Goal: Navigation & Orientation: Find specific page/section

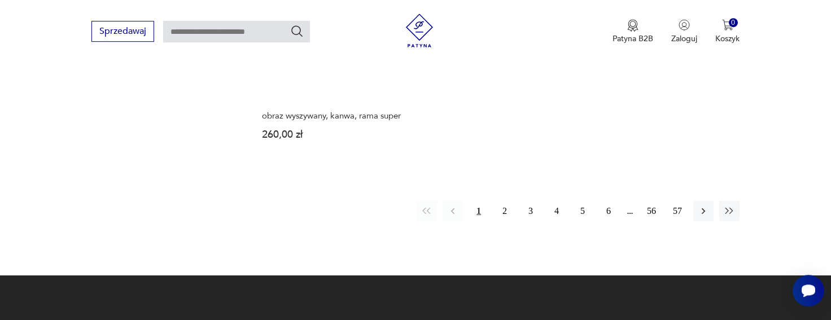
scroll to position [1823, 0]
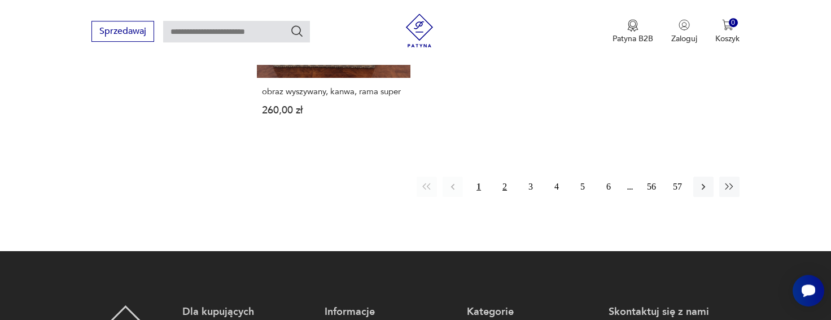
click at [511, 177] on button "2" at bounding box center [504, 187] width 20 height 20
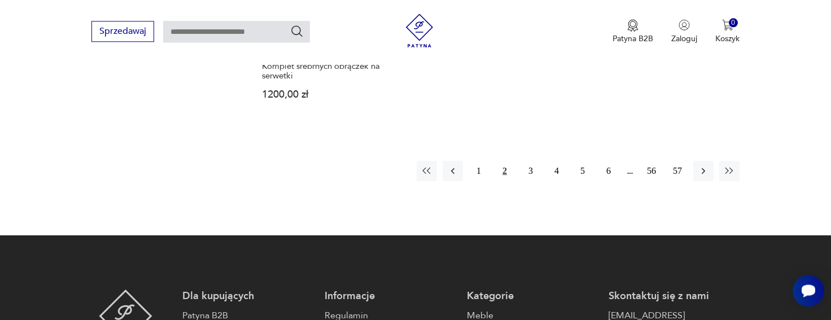
scroll to position [1888, 0]
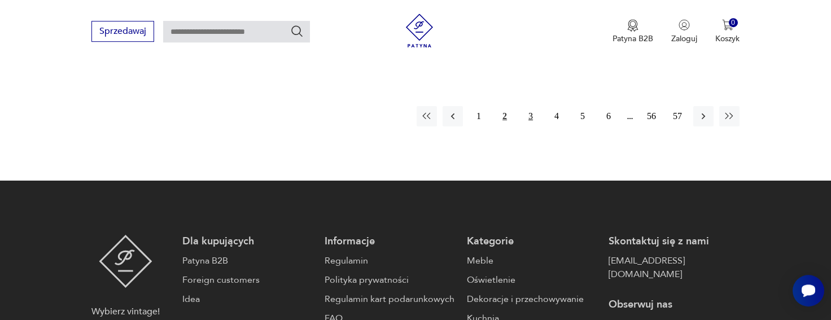
click at [529, 106] on button "3" at bounding box center [530, 116] width 20 height 20
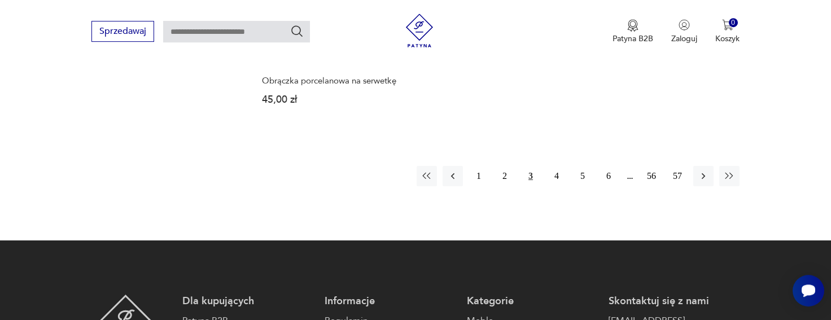
scroll to position [1857, 0]
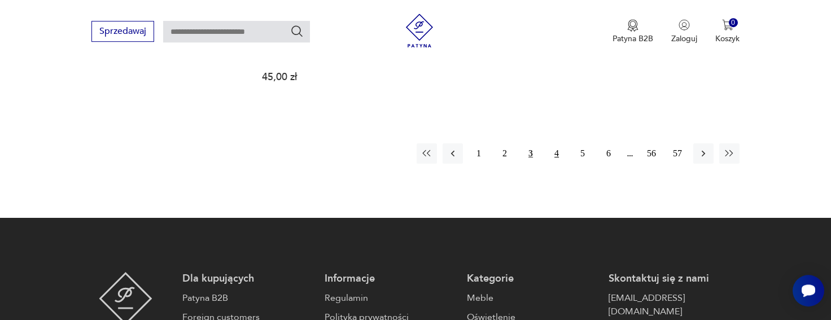
click at [558, 143] on button "4" at bounding box center [556, 153] width 20 height 20
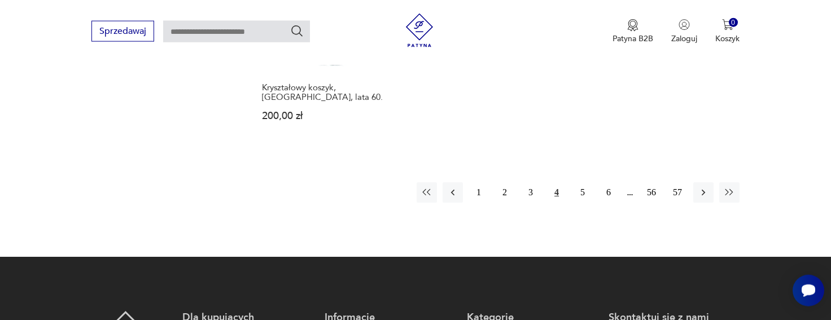
scroll to position [1825, 0]
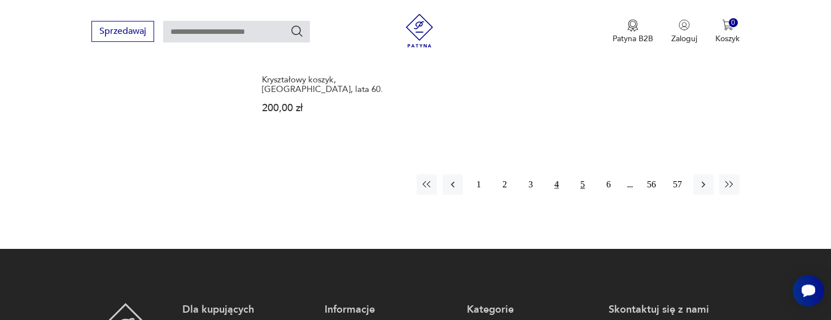
click at [581, 176] on button "5" at bounding box center [582, 184] width 20 height 20
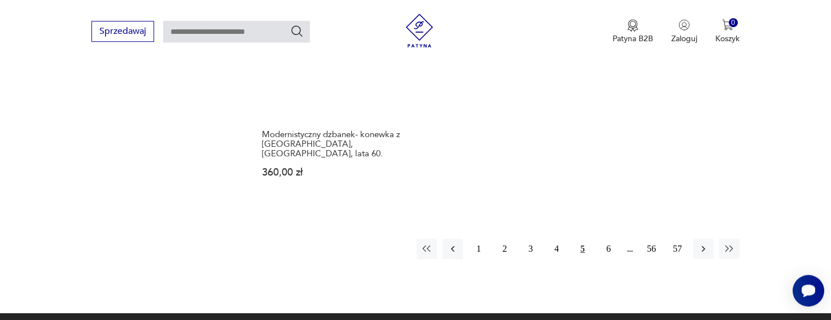
scroll to position [1825, 0]
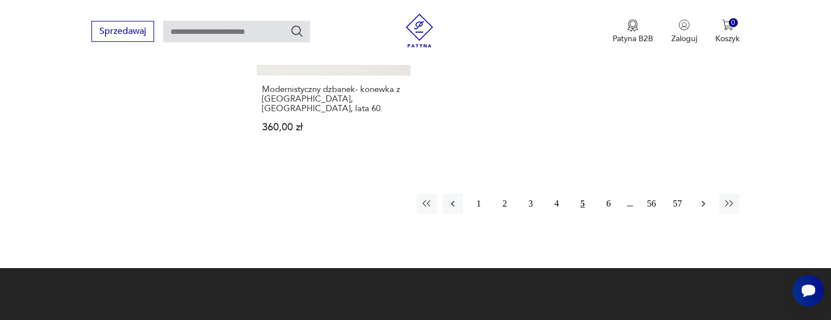
click at [702, 198] on icon "button" at bounding box center [703, 203] width 11 height 11
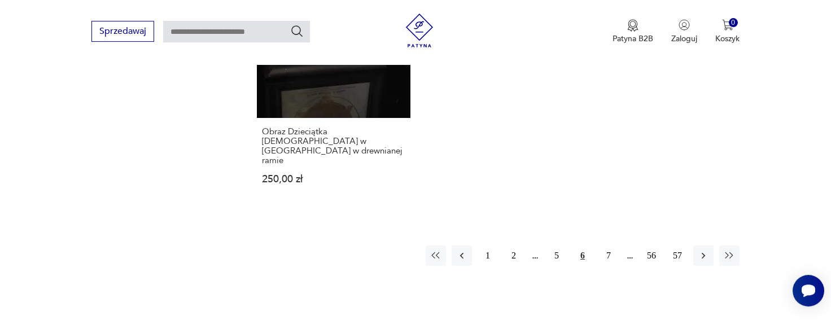
scroll to position [1857, 0]
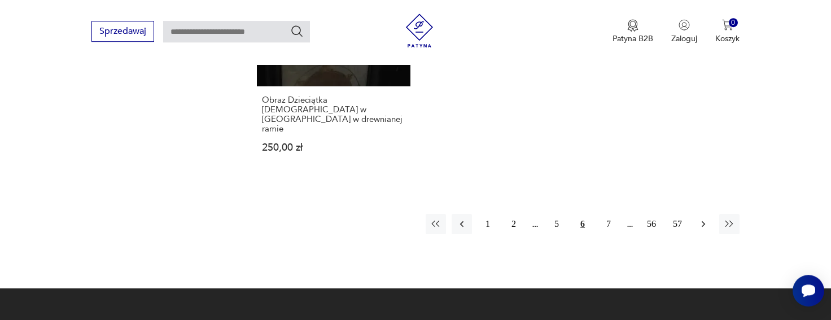
click at [703, 221] on icon "button" at bounding box center [703, 224] width 3 height 6
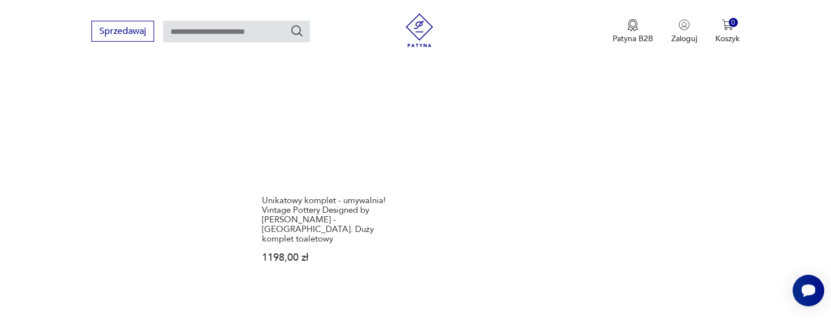
scroll to position [1794, 0]
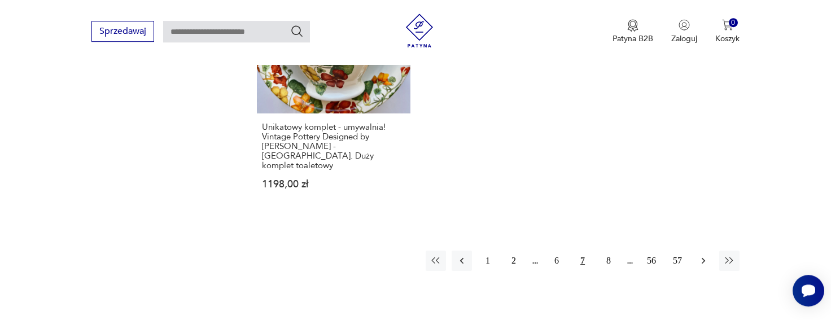
click at [702, 258] on icon "button" at bounding box center [703, 261] width 3 height 6
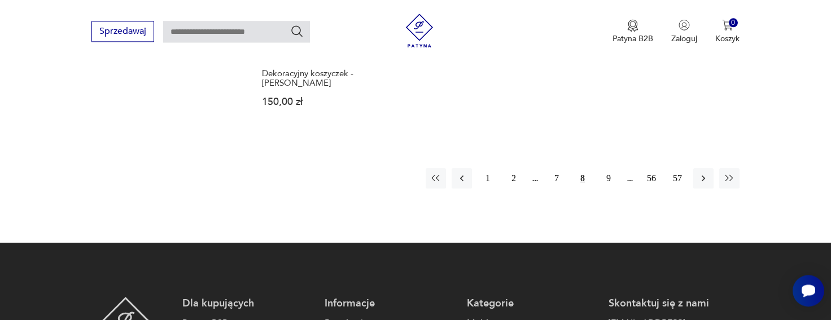
scroll to position [1950, 0]
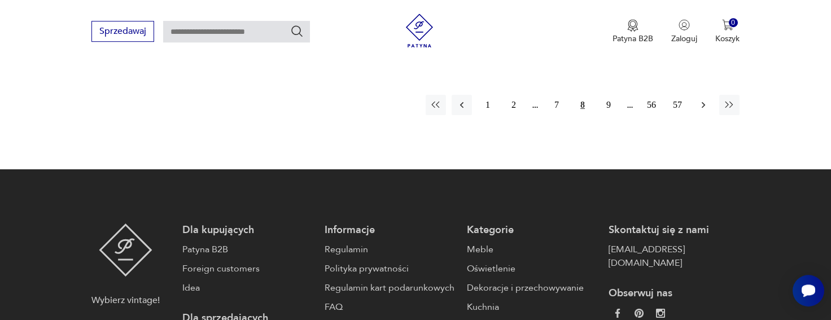
click at [698, 95] on button "button" at bounding box center [703, 105] width 20 height 20
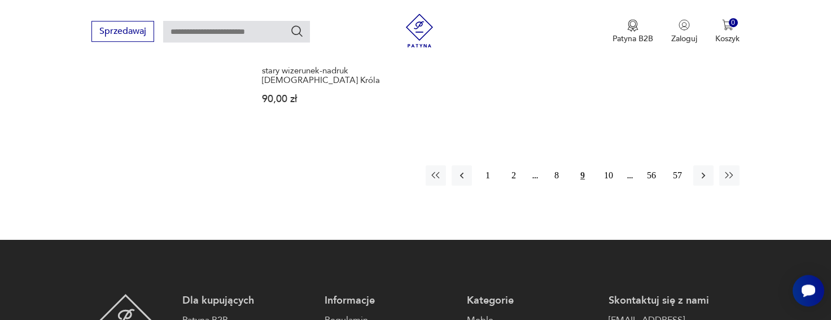
scroll to position [1857, 0]
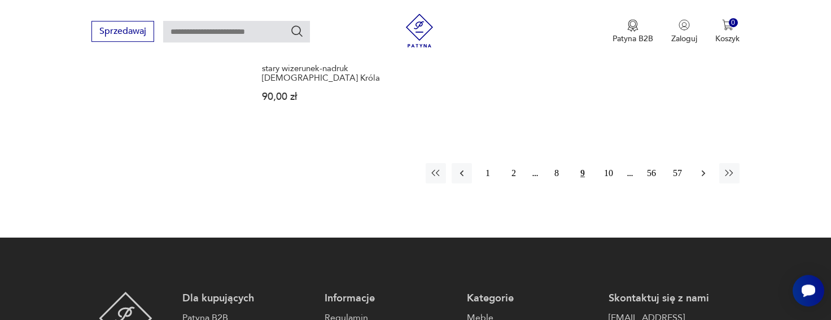
click at [700, 168] on icon "button" at bounding box center [703, 173] width 11 height 11
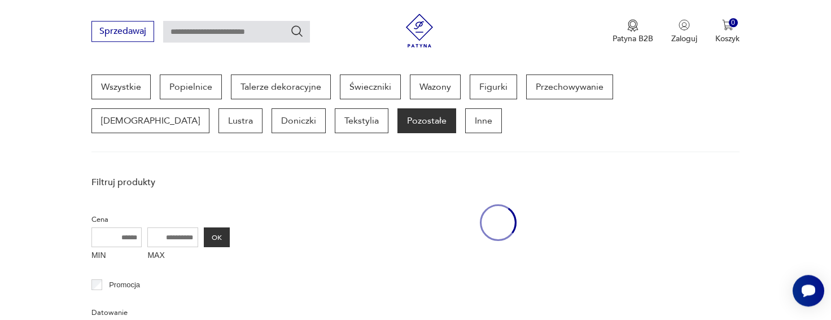
scroll to position [299, 0]
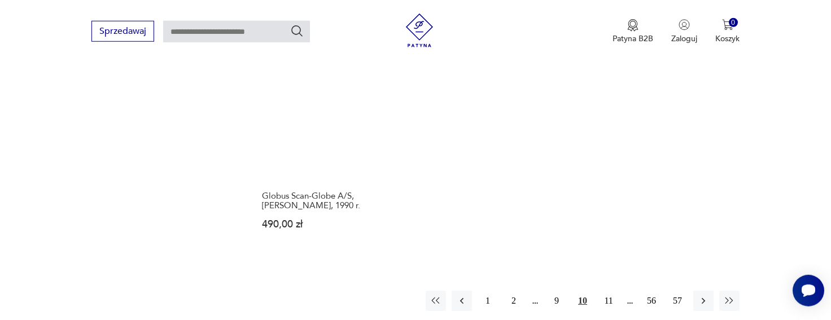
scroll to position [1763, 0]
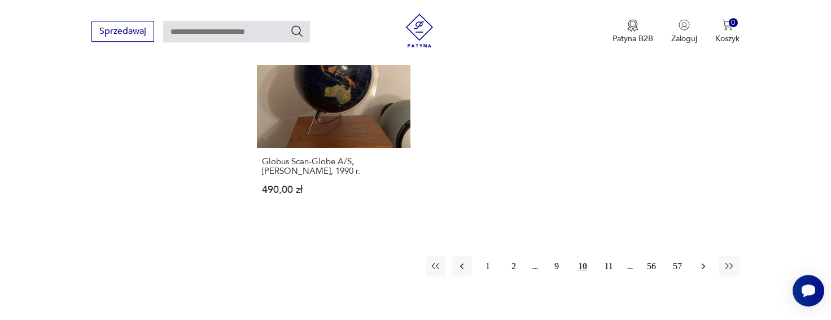
click at [704, 261] on icon "button" at bounding box center [703, 266] width 11 height 11
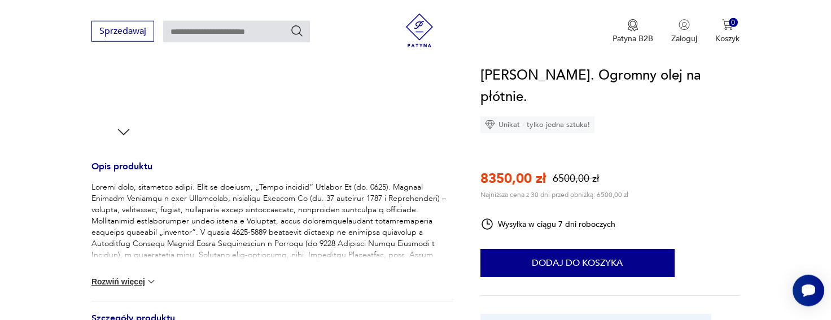
scroll to position [374, 0]
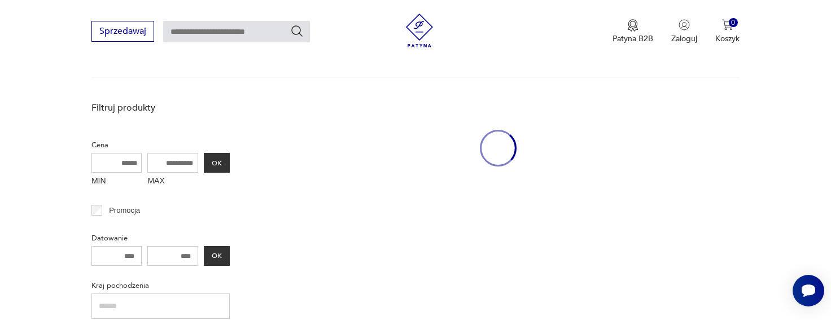
scroll to position [293, 0]
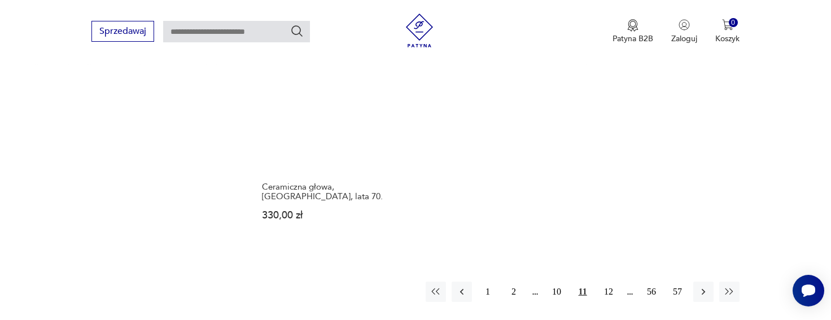
scroll to position [1789, 0]
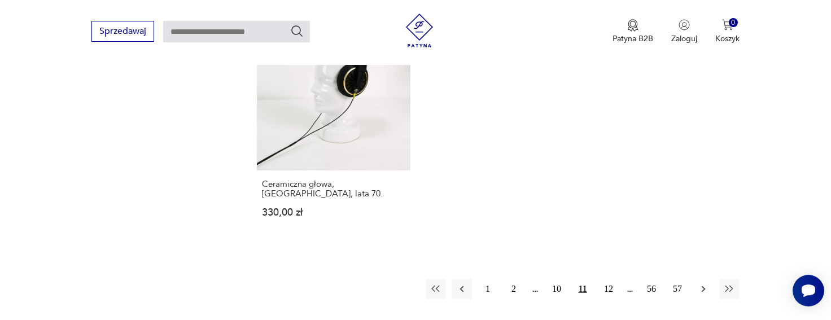
click at [711, 279] on button "button" at bounding box center [703, 289] width 20 height 20
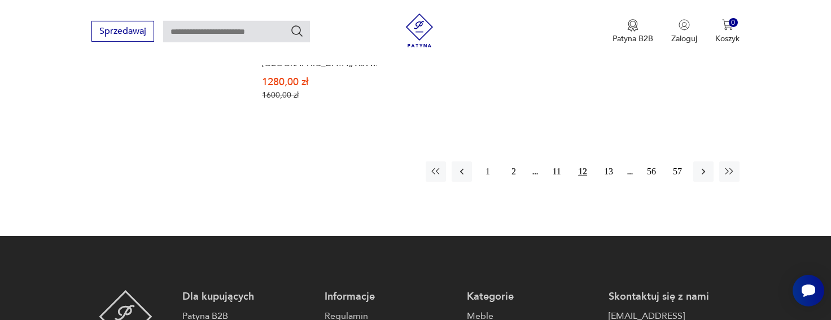
scroll to position [1888, 0]
click at [704, 170] on icon "button" at bounding box center [703, 171] width 11 height 11
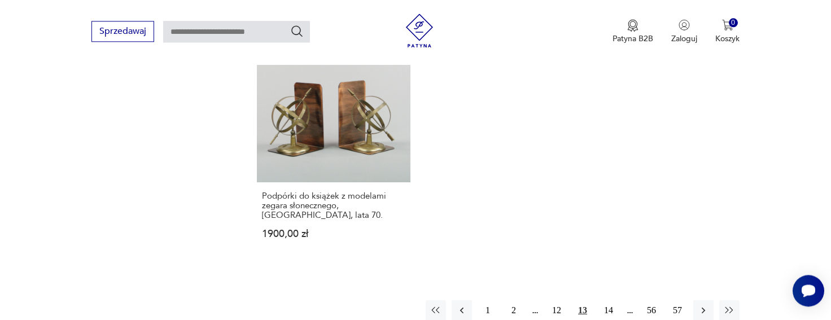
scroll to position [1825, 0]
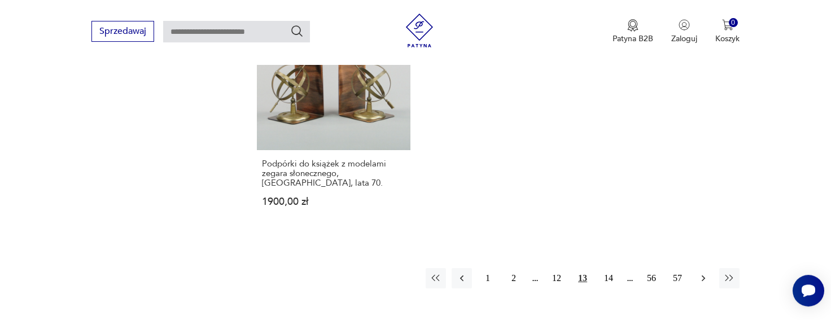
click at [706, 273] on icon "button" at bounding box center [703, 278] width 11 height 11
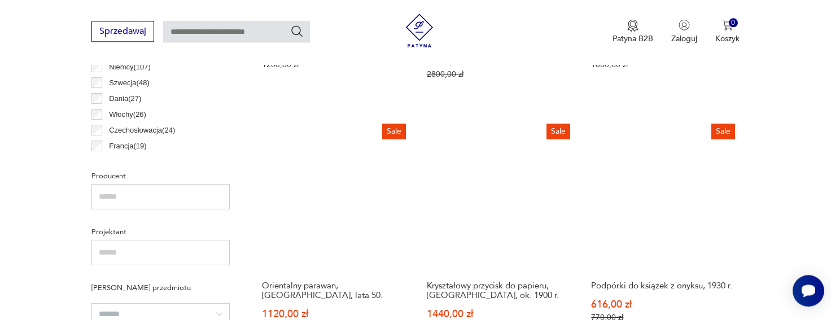
scroll to position [415, 0]
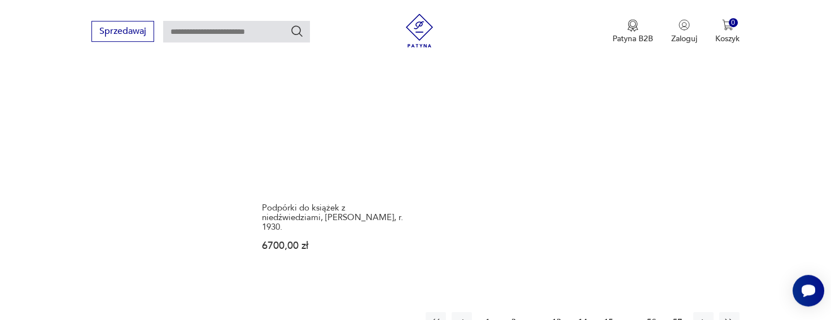
scroll to position [1693, 0]
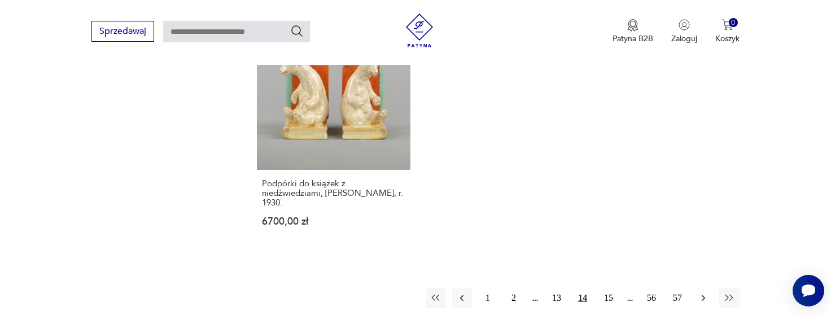
click at [706, 298] on icon "button" at bounding box center [703, 297] width 11 height 11
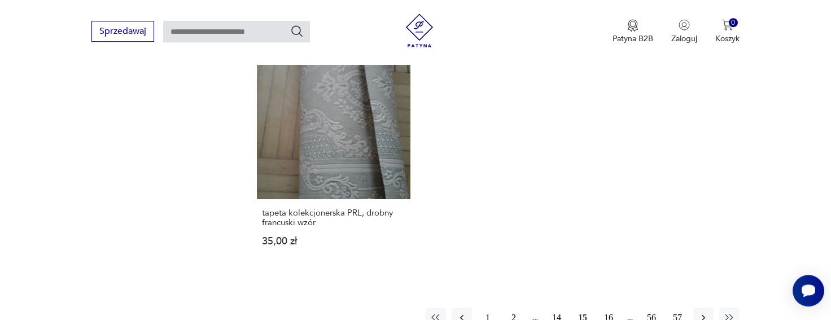
scroll to position [1701, 0]
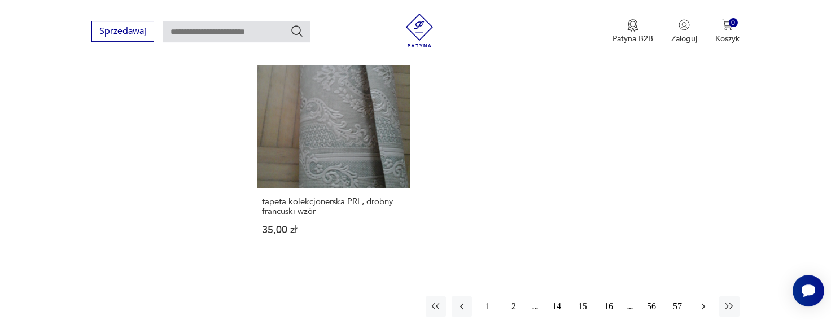
click at [703, 301] on icon "button" at bounding box center [703, 306] width 11 height 11
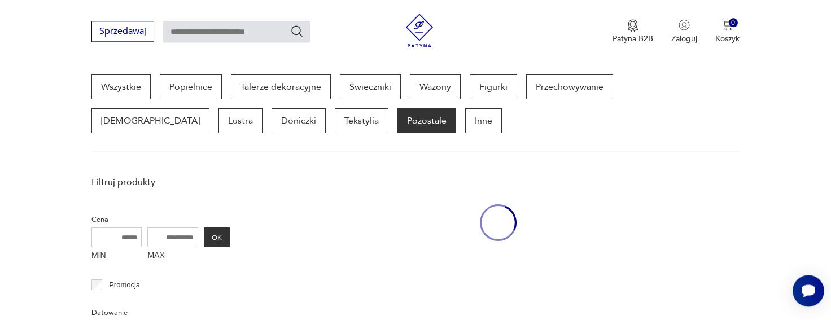
scroll to position [299, 0]
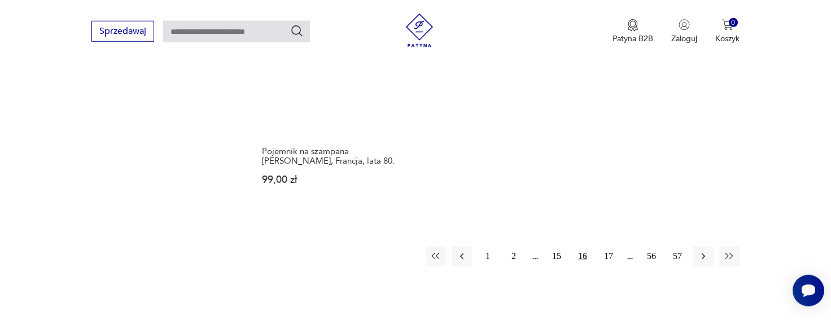
scroll to position [1857, 0]
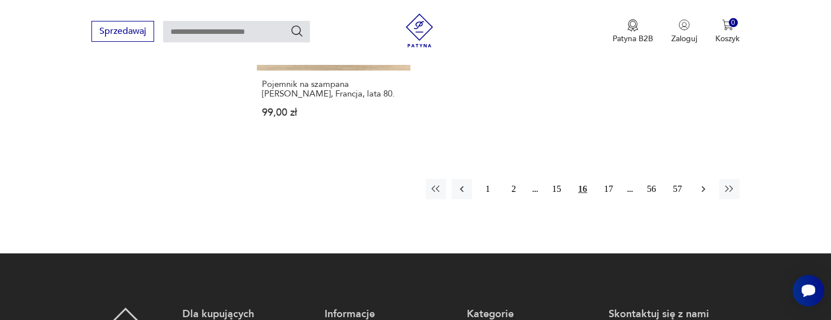
click at [706, 183] on icon "button" at bounding box center [703, 188] width 11 height 11
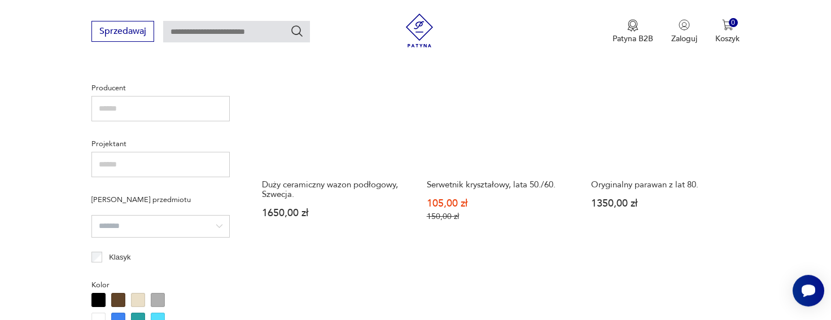
scroll to position [742, 0]
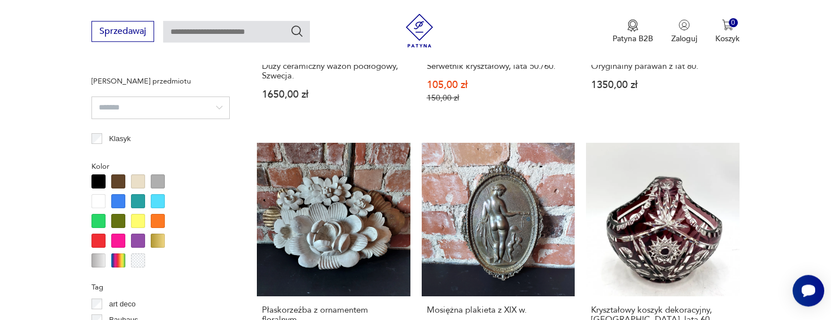
scroll to position [929, 0]
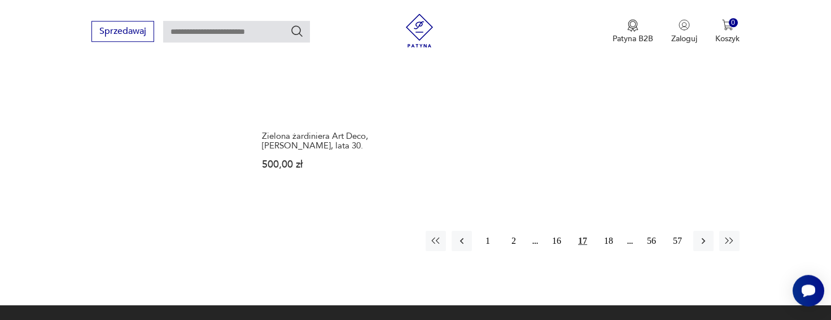
scroll to position [1801, 0]
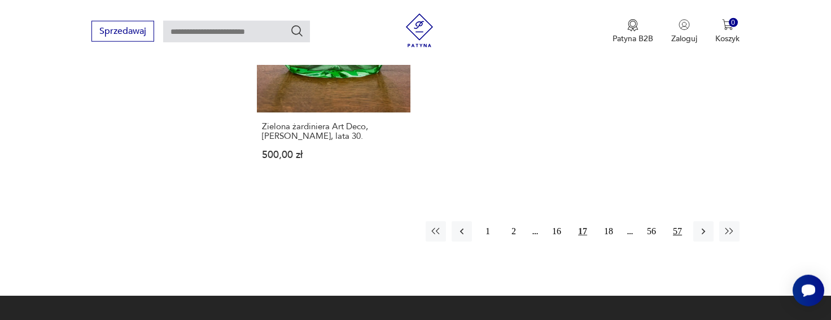
click at [673, 221] on button "57" at bounding box center [677, 231] width 20 height 20
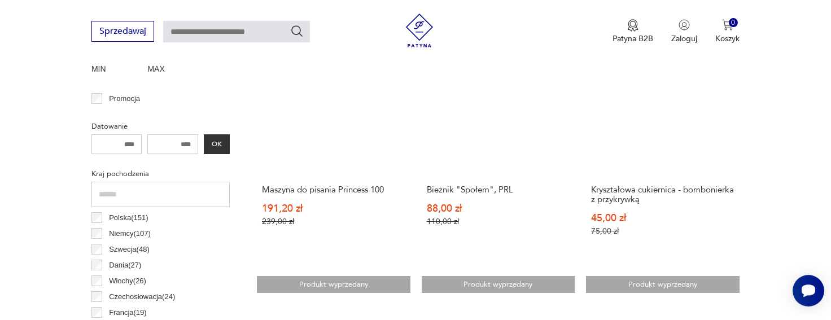
scroll to position [454, 0]
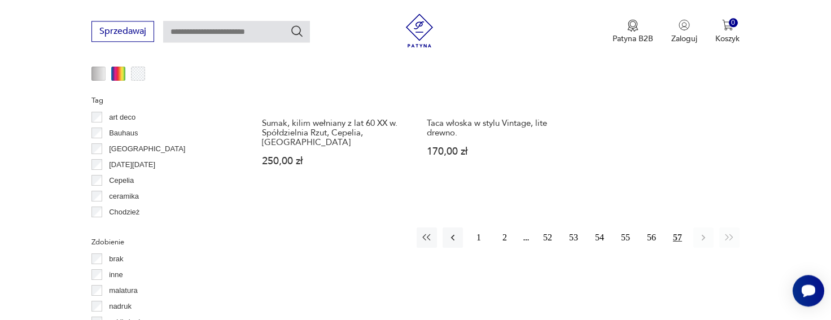
scroll to position [1047, 0]
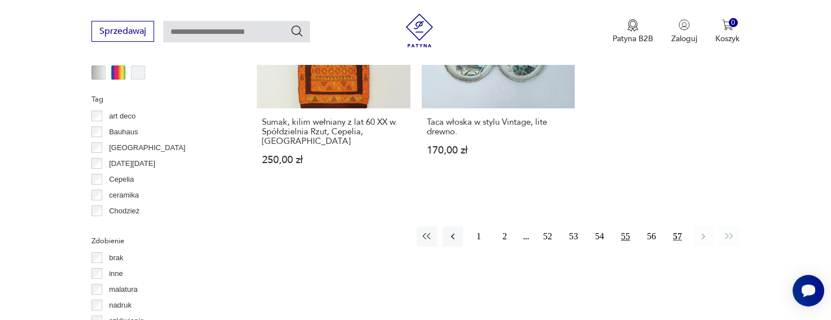
click at [625, 226] on button "55" at bounding box center [625, 236] width 20 height 20
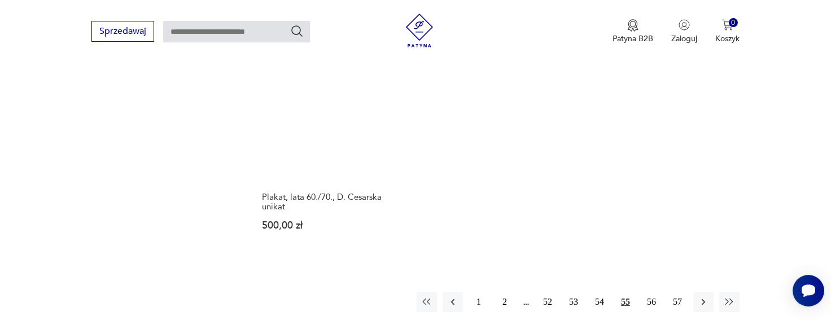
scroll to position [1701, 0]
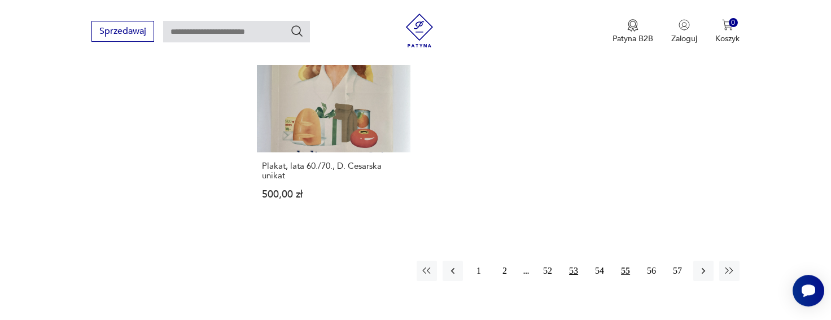
click at [574, 267] on button "53" at bounding box center [573, 271] width 20 height 20
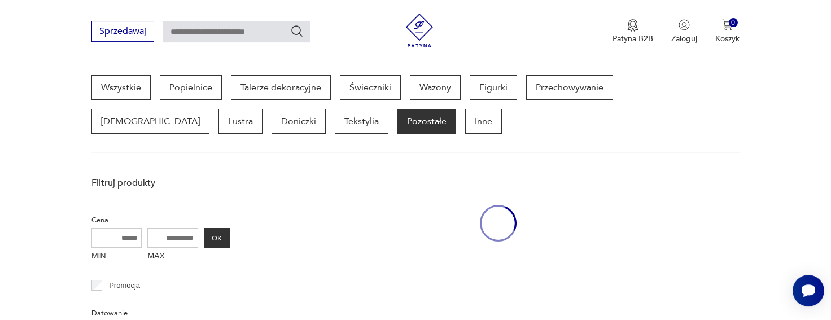
scroll to position [330, 0]
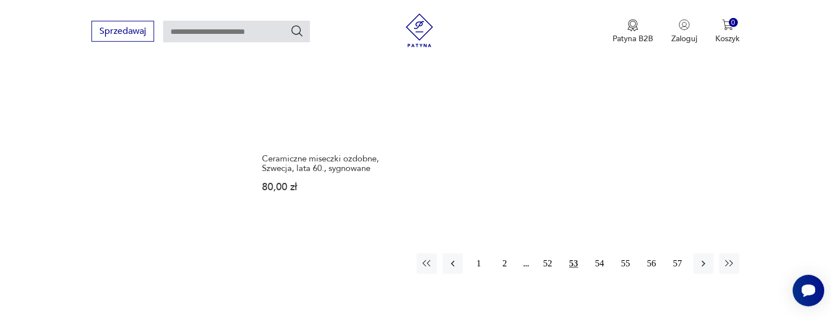
scroll to position [1732, 0]
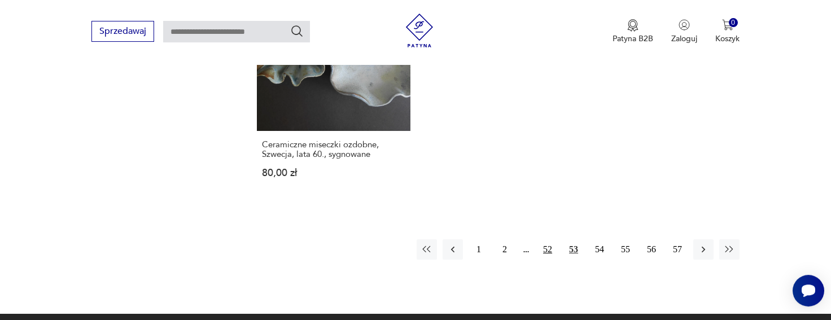
click at [549, 239] on button "52" at bounding box center [547, 249] width 20 height 20
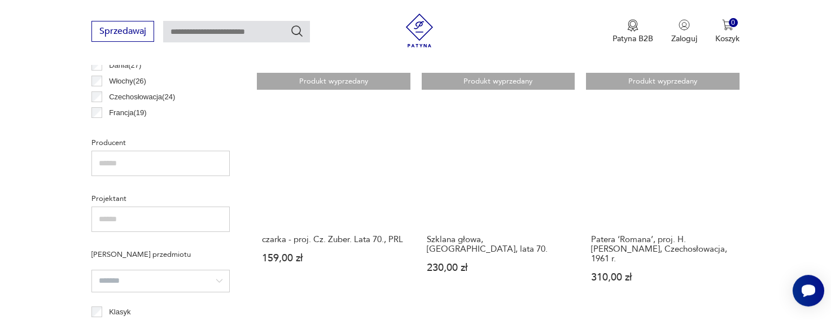
scroll to position [673, 0]
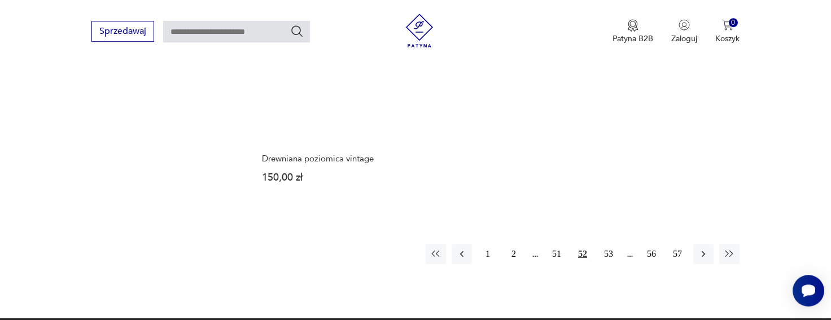
scroll to position [1794, 0]
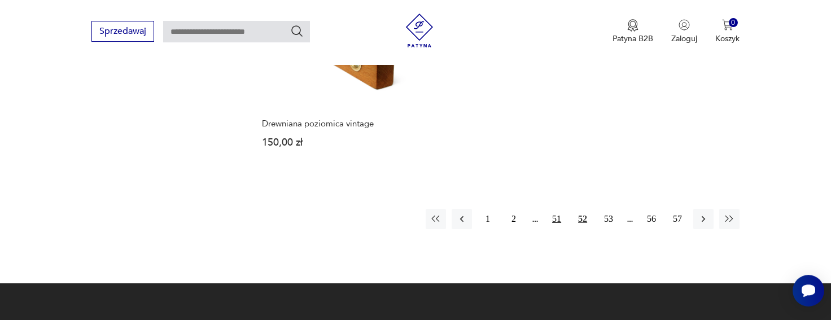
click at [556, 209] on button "51" at bounding box center [556, 219] width 20 height 20
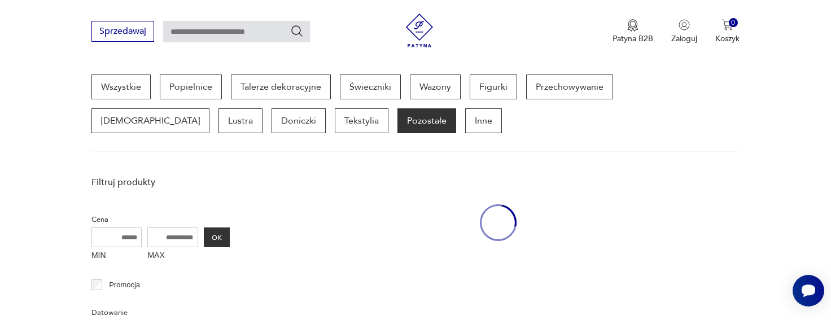
scroll to position [299, 0]
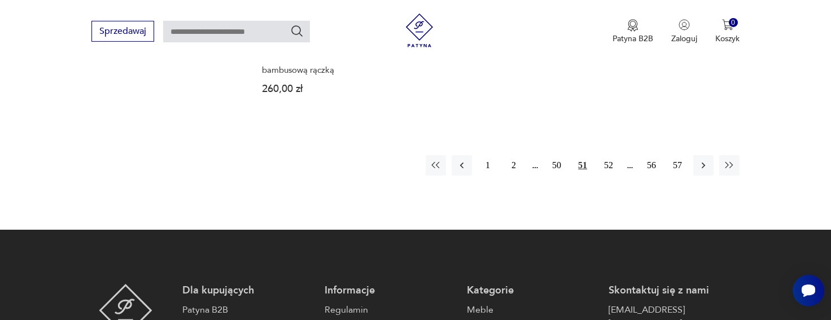
scroll to position [1825, 0]
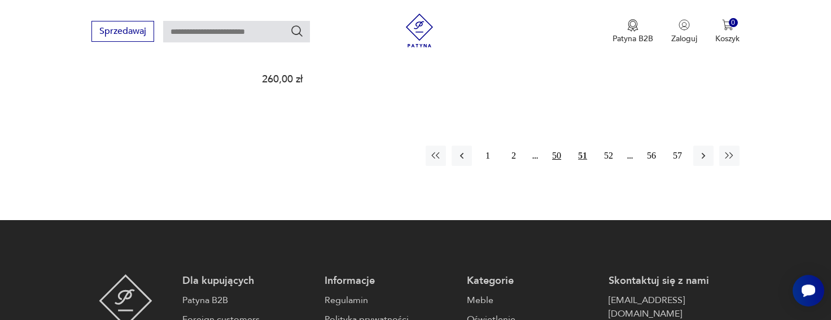
click at [554, 152] on button "50" at bounding box center [556, 156] width 20 height 20
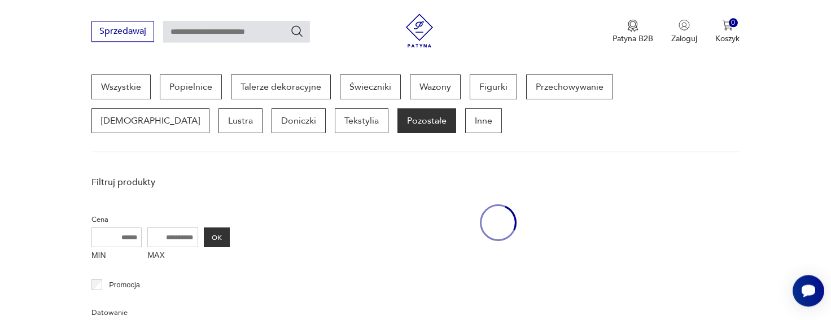
scroll to position [299, 0]
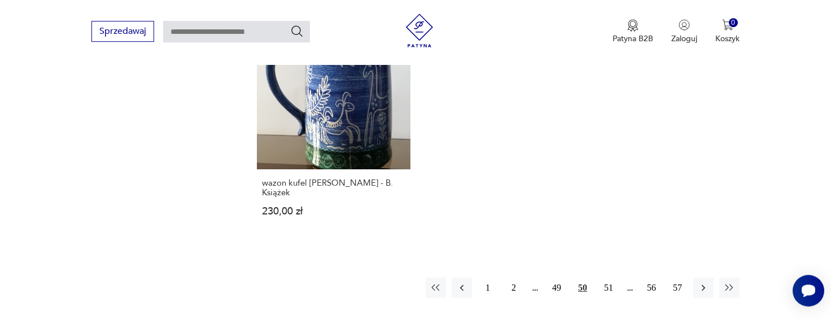
scroll to position [1732, 0]
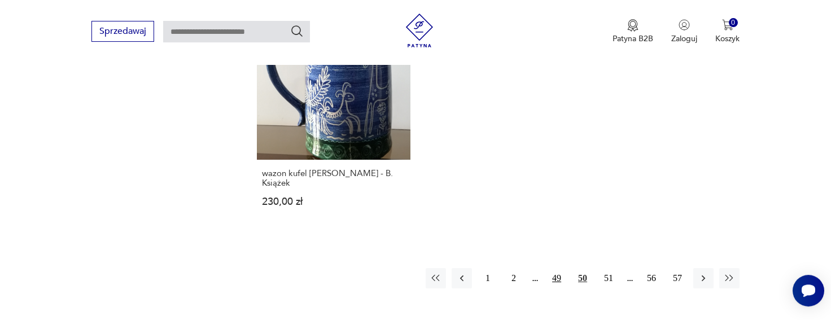
click at [555, 268] on button "49" at bounding box center [556, 278] width 20 height 20
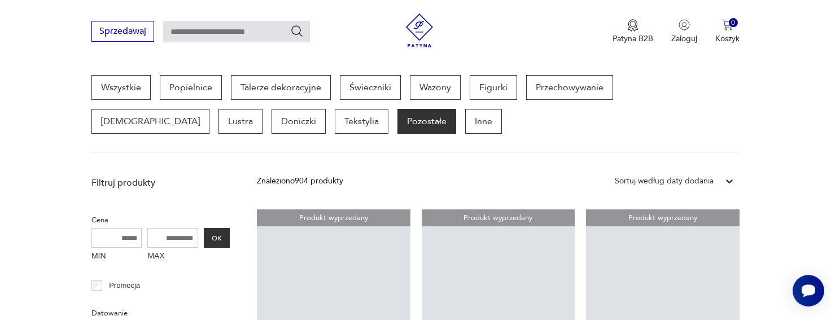
scroll to position [330, 0]
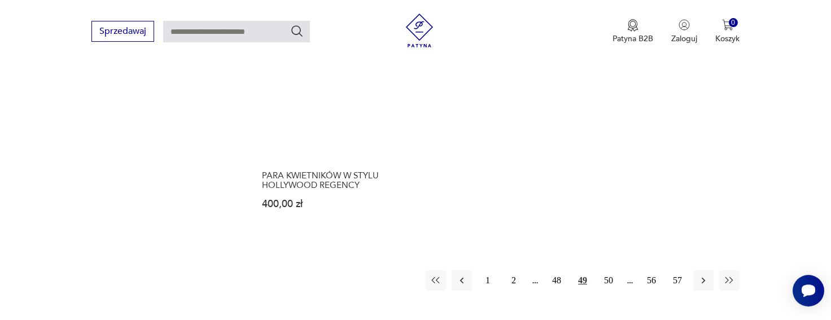
scroll to position [1732, 0]
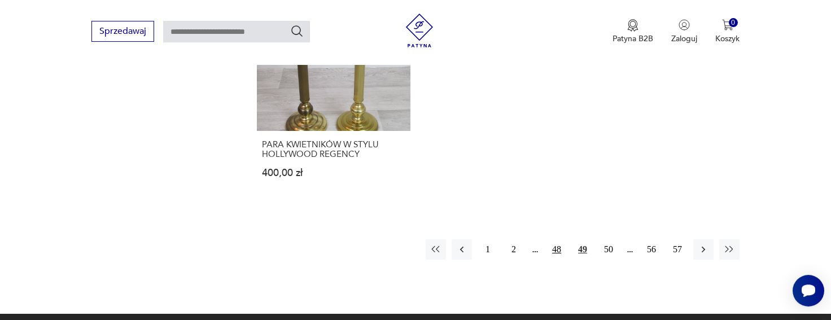
click at [557, 239] on button "48" at bounding box center [556, 249] width 20 height 20
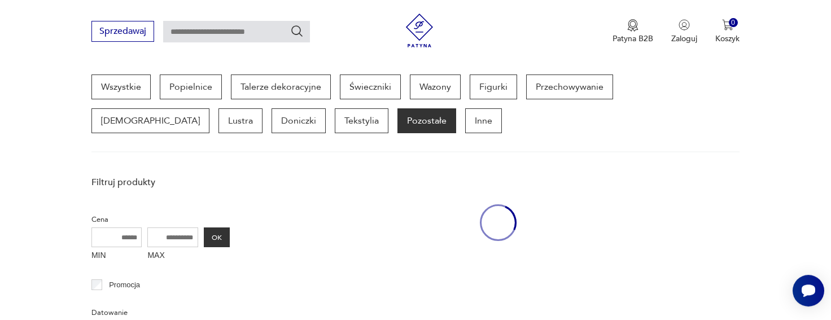
scroll to position [299, 0]
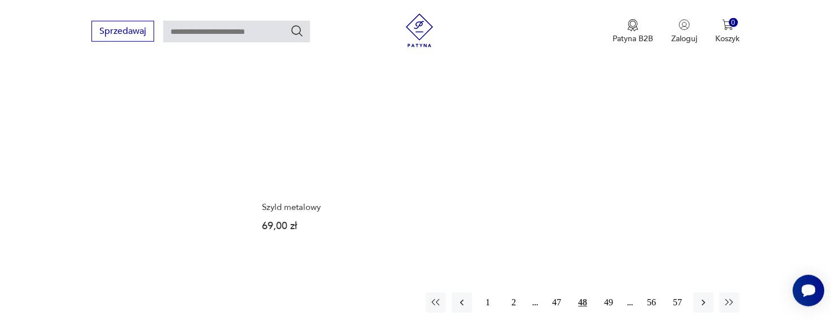
scroll to position [1670, 0]
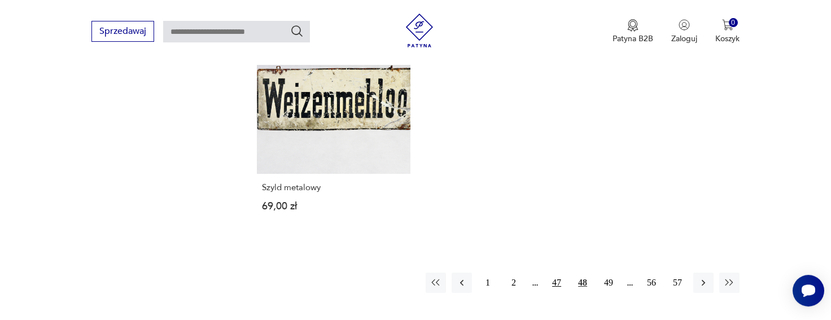
click at [556, 273] on button "47" at bounding box center [556, 283] width 20 height 20
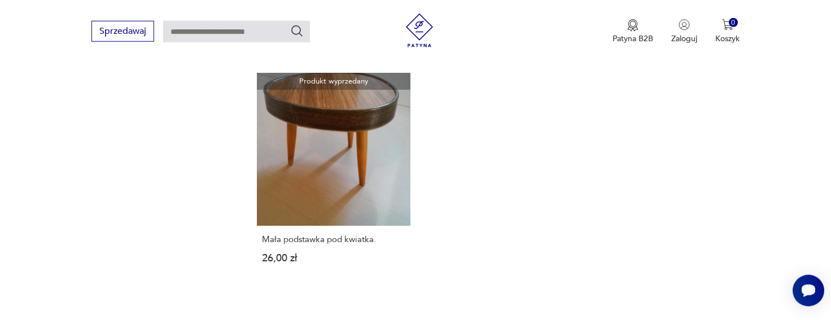
scroll to position [1670, 0]
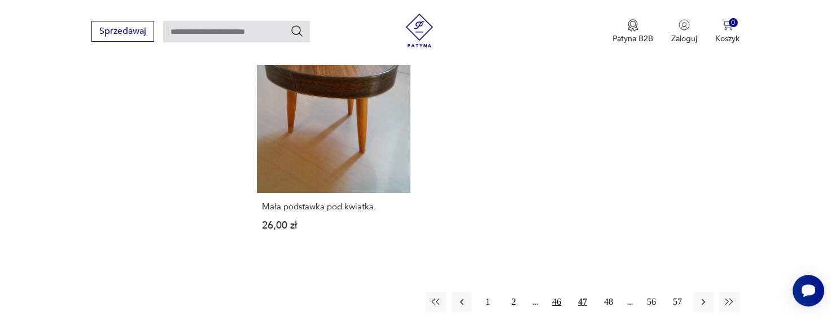
click at [560, 292] on button "46" at bounding box center [556, 302] width 20 height 20
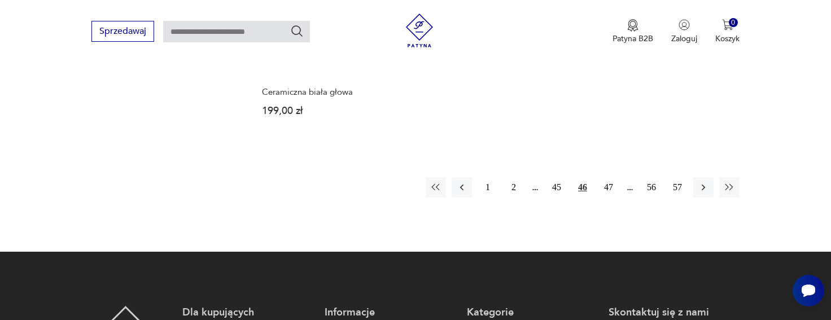
scroll to position [1794, 0]
click at [558, 177] on button "45" at bounding box center [556, 187] width 20 height 20
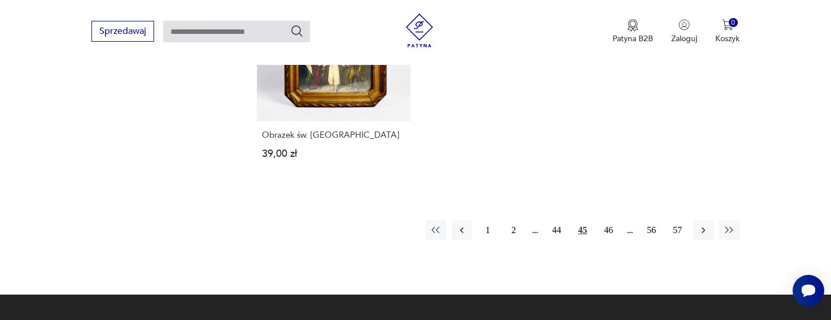
scroll to position [1732, 0]
click at [555, 228] on button "44" at bounding box center [556, 230] width 20 height 20
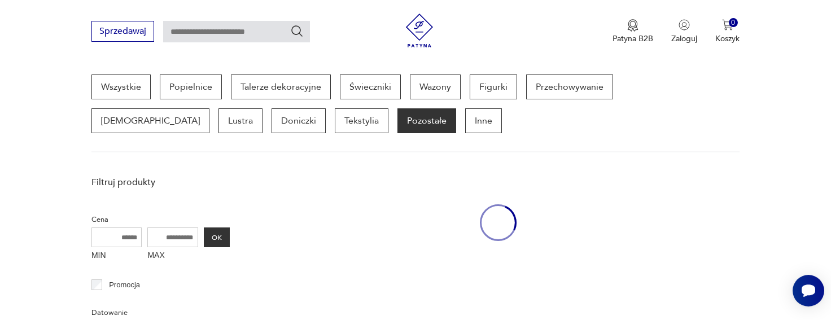
scroll to position [299, 0]
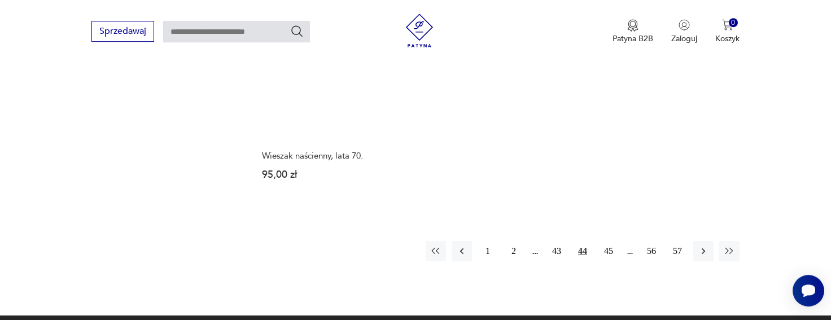
scroll to position [1732, 0]
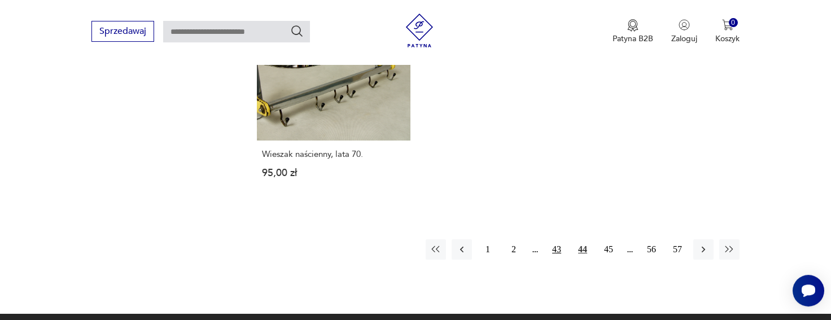
click at [555, 239] on button "43" at bounding box center [556, 249] width 20 height 20
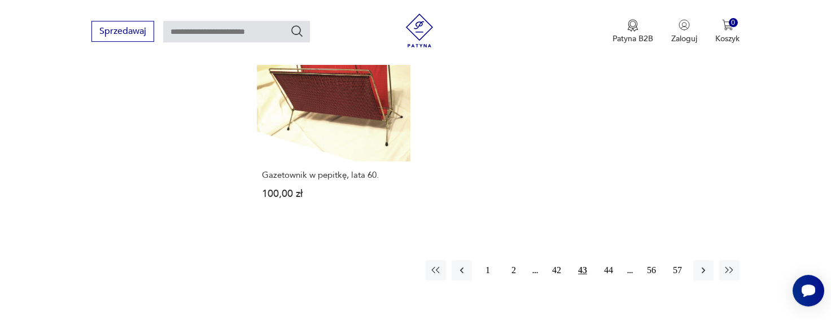
scroll to position [1732, 0]
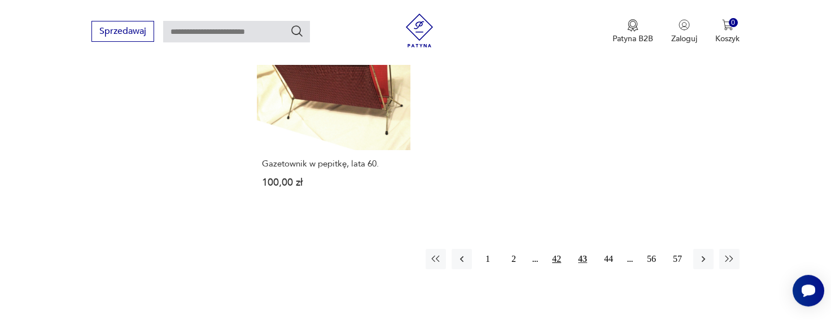
click at [550, 249] on button "42" at bounding box center [556, 259] width 20 height 20
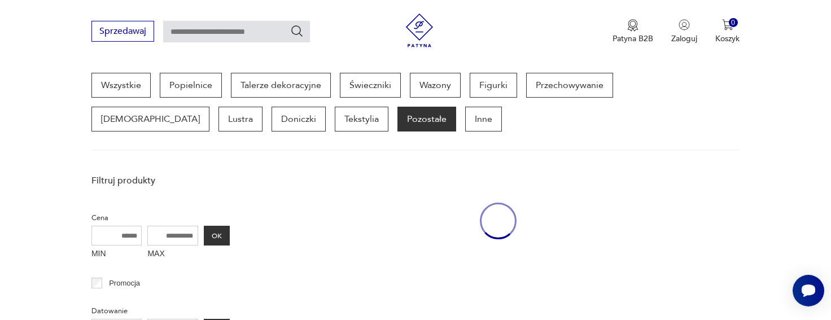
scroll to position [299, 0]
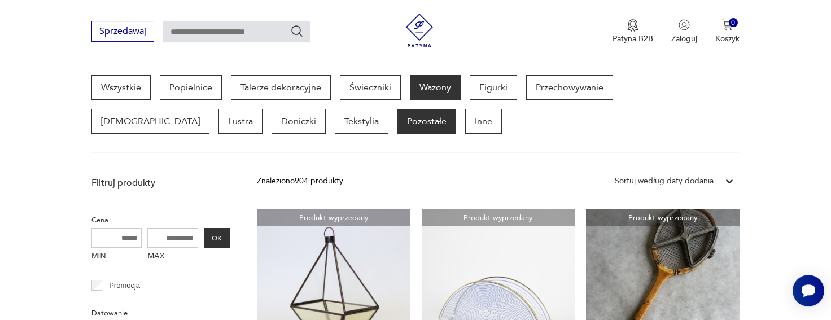
click at [435, 89] on p "Wazony" at bounding box center [435, 87] width 51 height 25
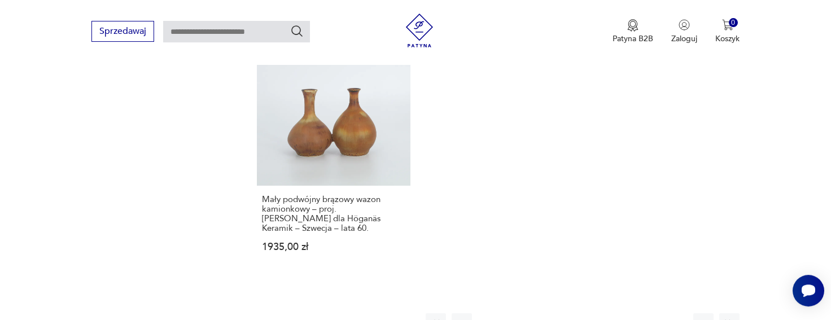
scroll to position [1732, 0]
